Goal: Entertainment & Leisure: Consume media (video, audio)

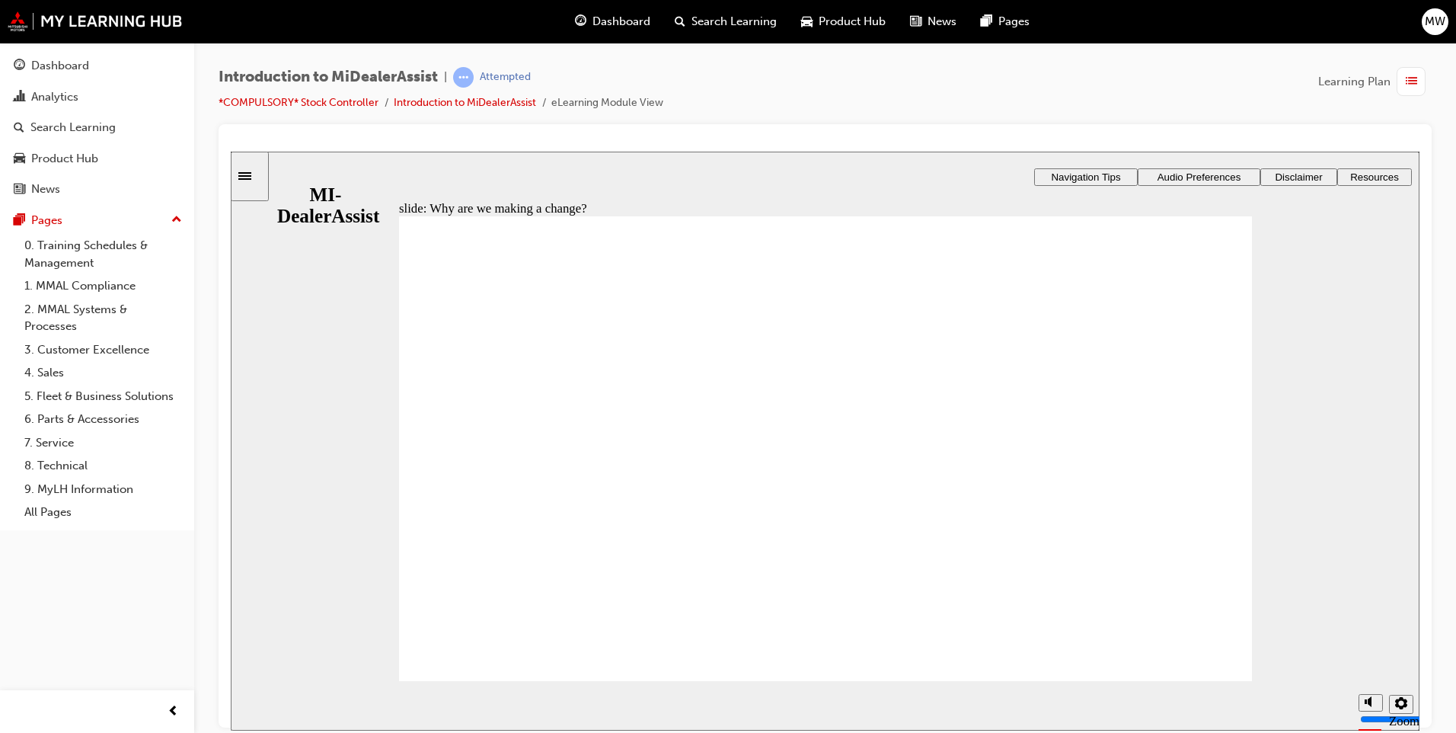
click at [1194, 685] on section "Playback Speed 2 1.75 1.5 1.25 Normal" at bounding box center [825, 705] width 1189 height 50
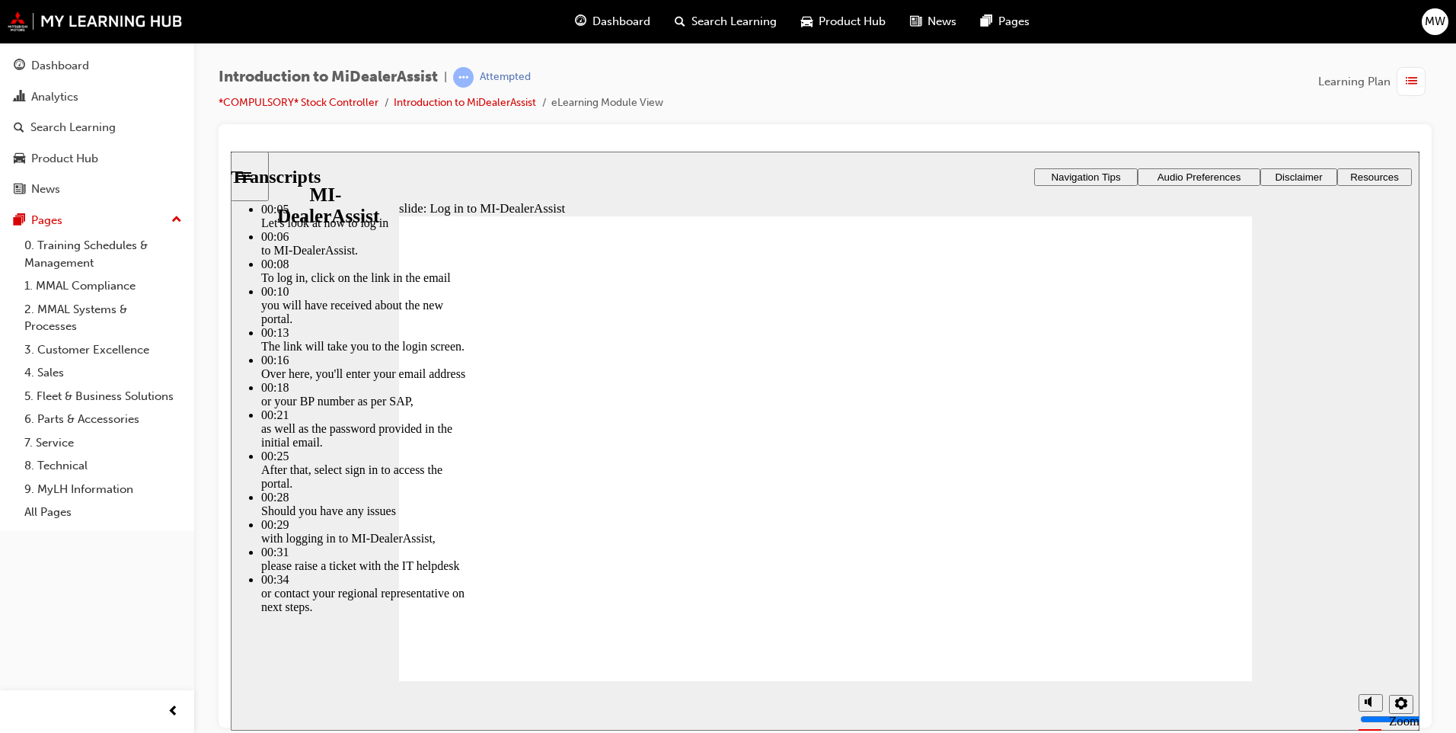
drag, startPoint x: 491, startPoint y: 631, endPoint x: 1172, endPoint y: 645, distance: 681.0
drag, startPoint x: 526, startPoint y: 635, endPoint x: 624, endPoint y: 649, distance: 98.4
click at [625, 650] on div "Player controls unavailable until video has played to the end. info icon 1 Rect…" at bounding box center [825, 456] width 853 height 480
drag, startPoint x: 567, startPoint y: 643, endPoint x: 632, endPoint y: 642, distance: 64.7
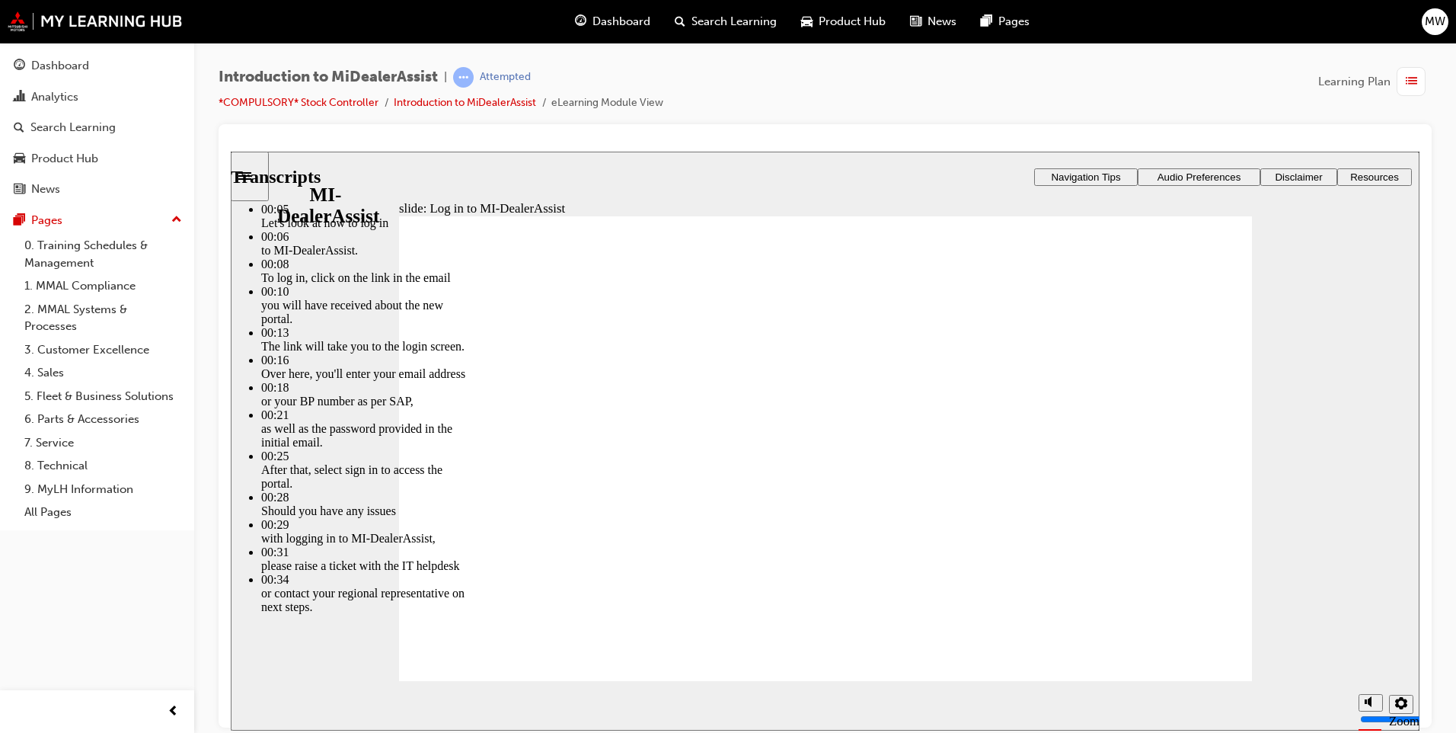
drag, startPoint x: 570, startPoint y: 635, endPoint x: 781, endPoint y: 625, distance: 212.0
click at [768, 626] on div "Player controls unavailable until video has played to the end. info icon 1 Rect…" at bounding box center [825, 456] width 853 height 480
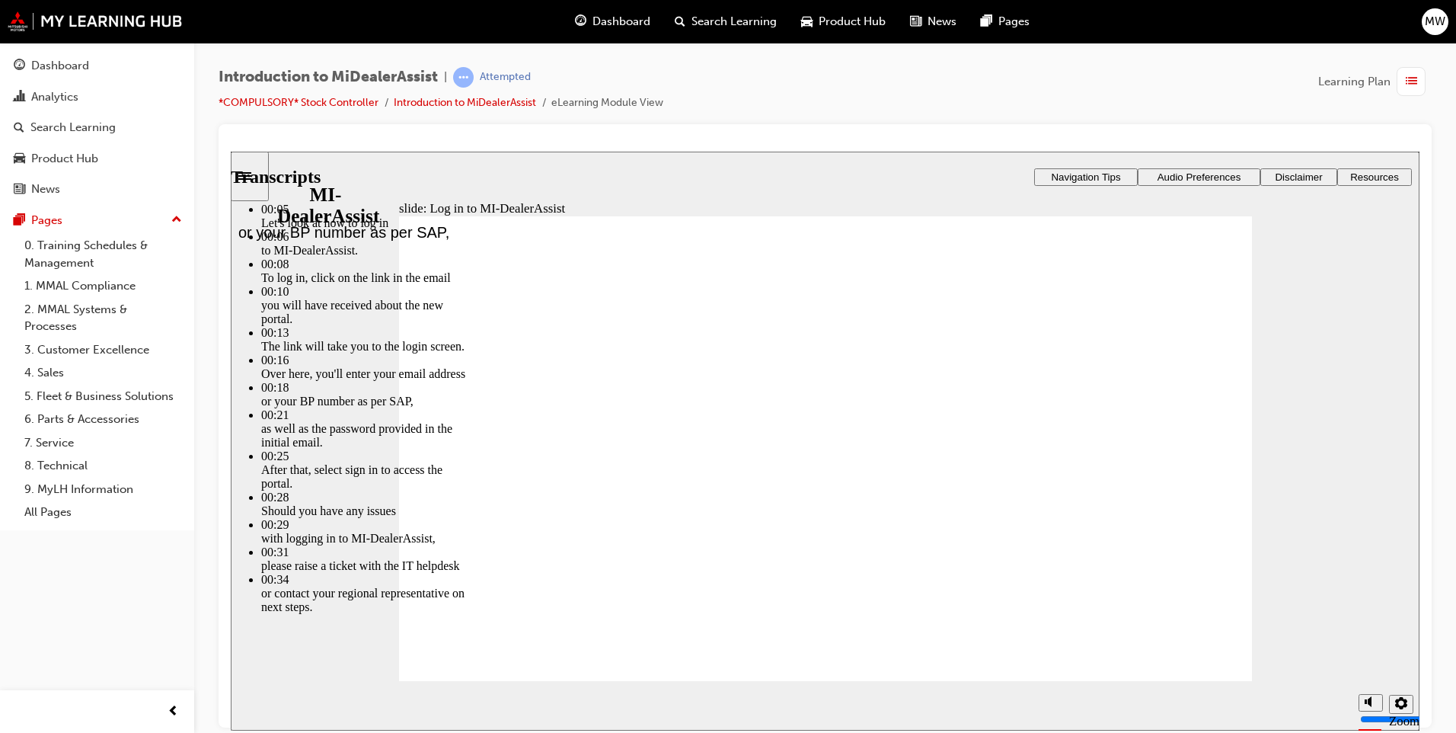
type input "42"
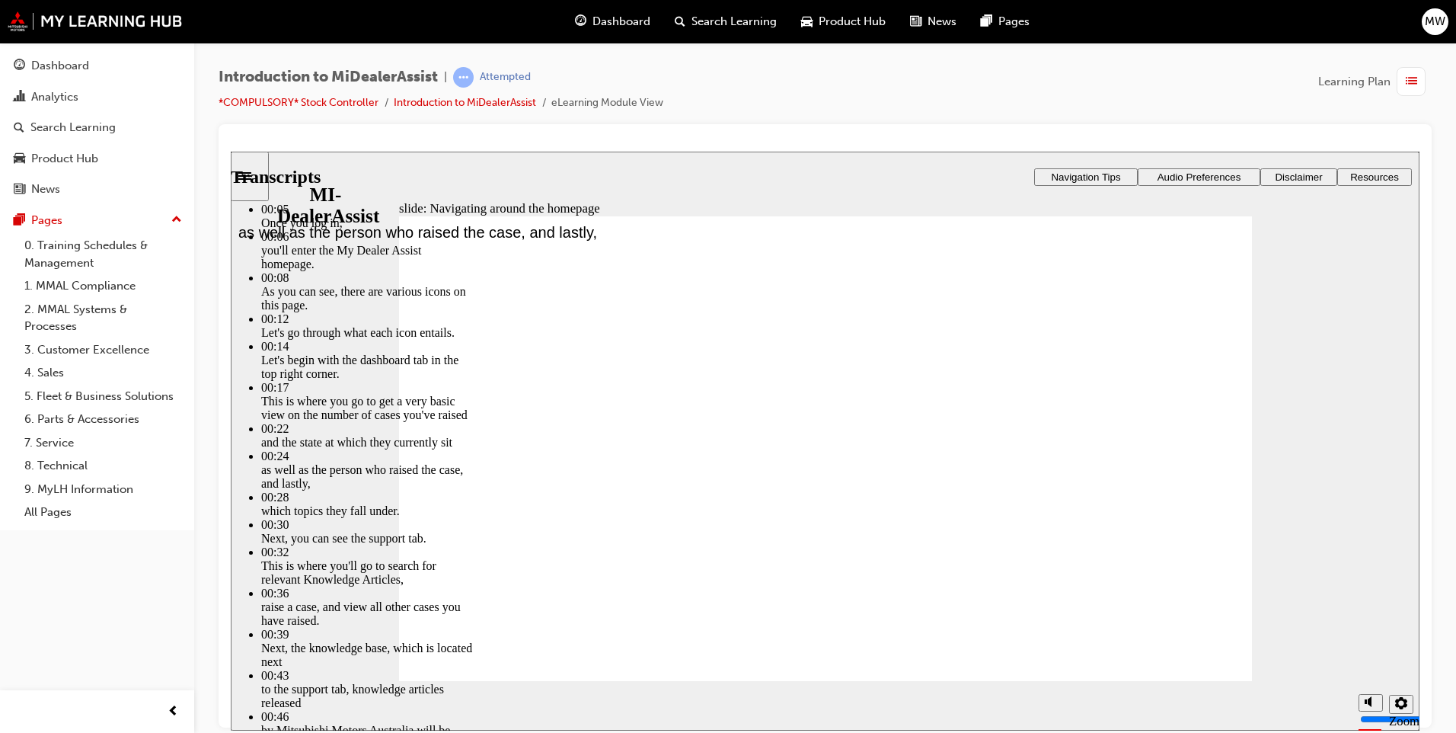
type input "90"
